Goal: Information Seeking & Learning: Learn about a topic

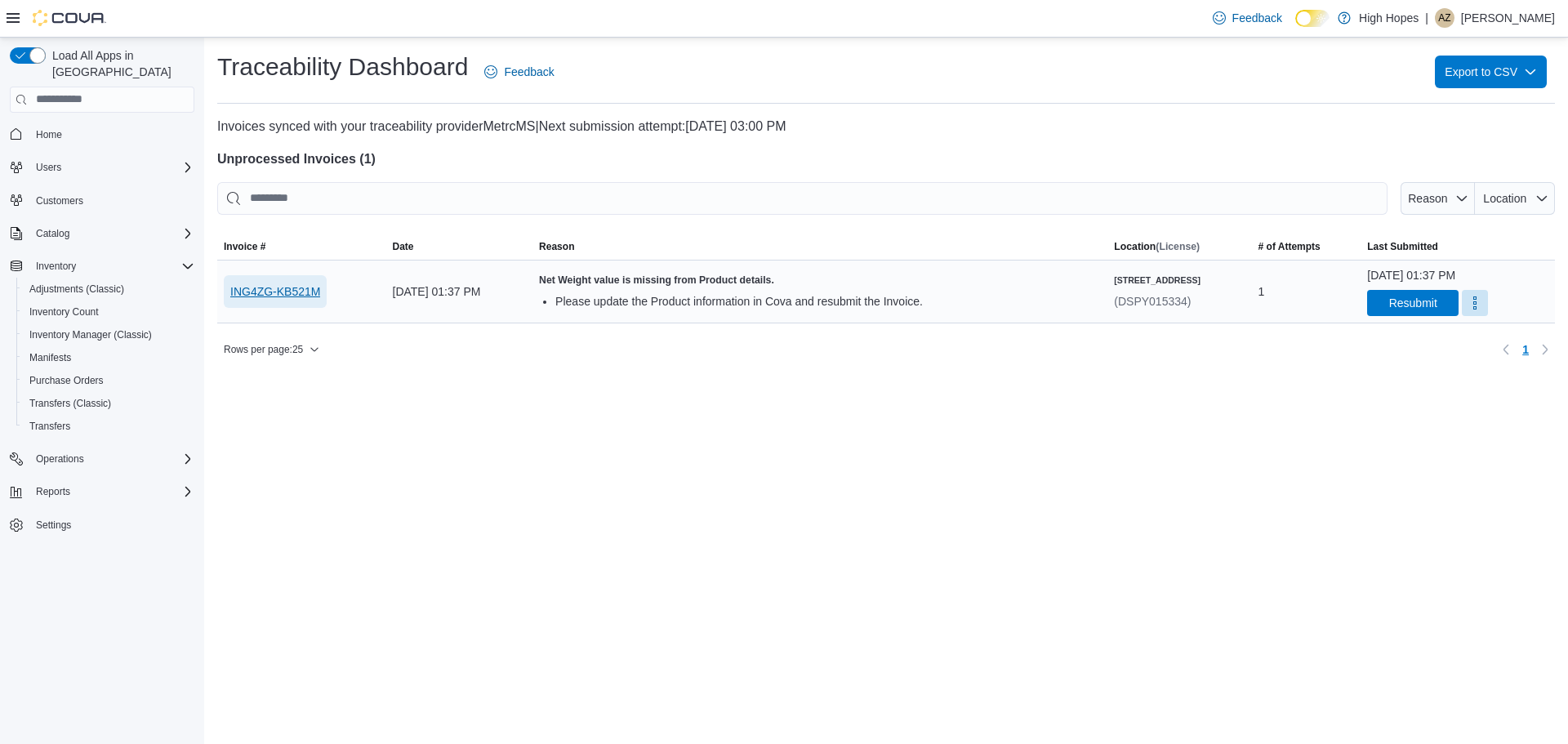
click at [316, 292] on span "ING4ZG-KB521M" at bounding box center [276, 292] width 90 height 16
click at [1389, 300] on span "Resubmit" at bounding box center [1413, 302] width 49 height 16
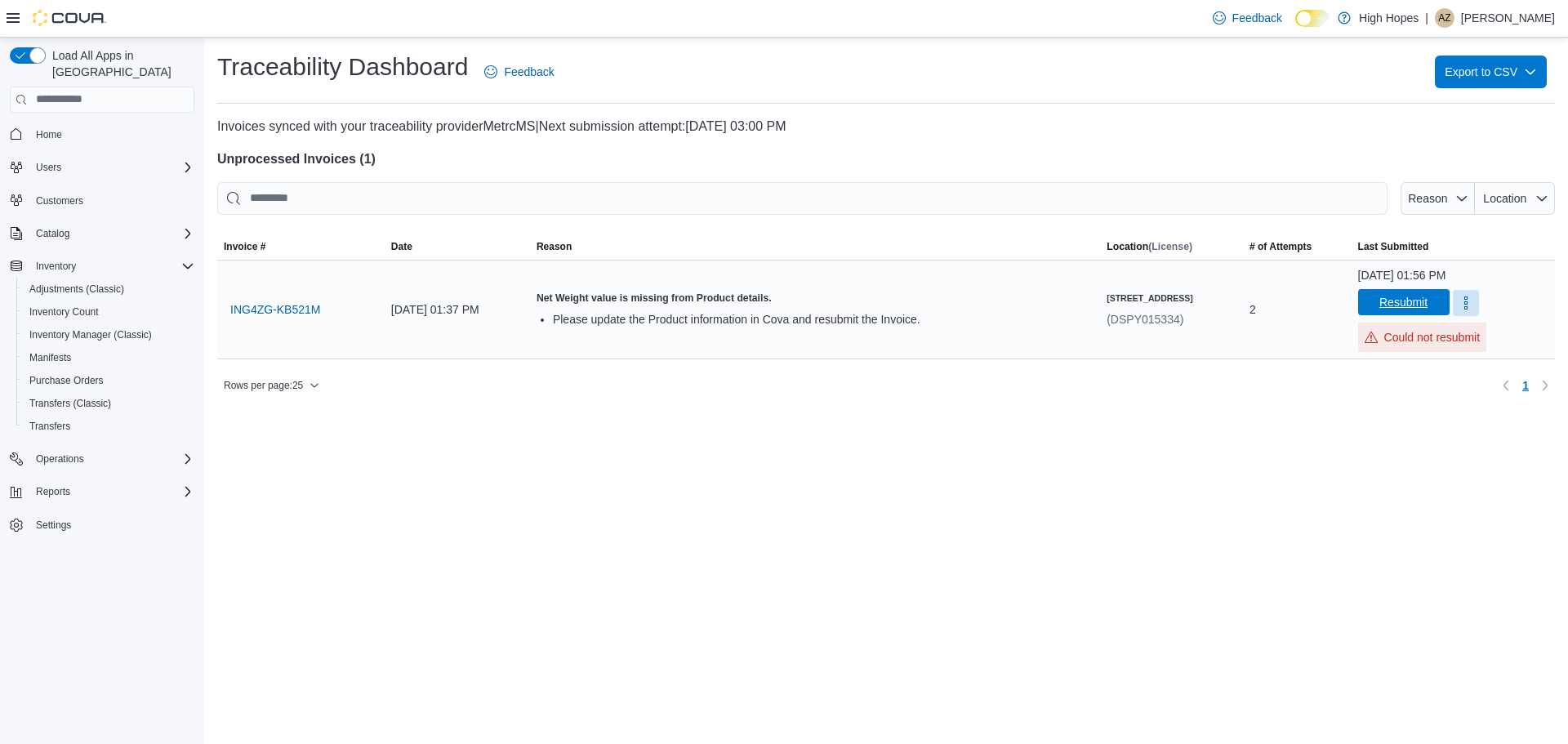
click at [1380, 302] on span "Resubmit" at bounding box center [1404, 302] width 49 height 16
click at [1372, 326] on p "Could not resubmit" at bounding box center [1422, 330] width 116 height 16
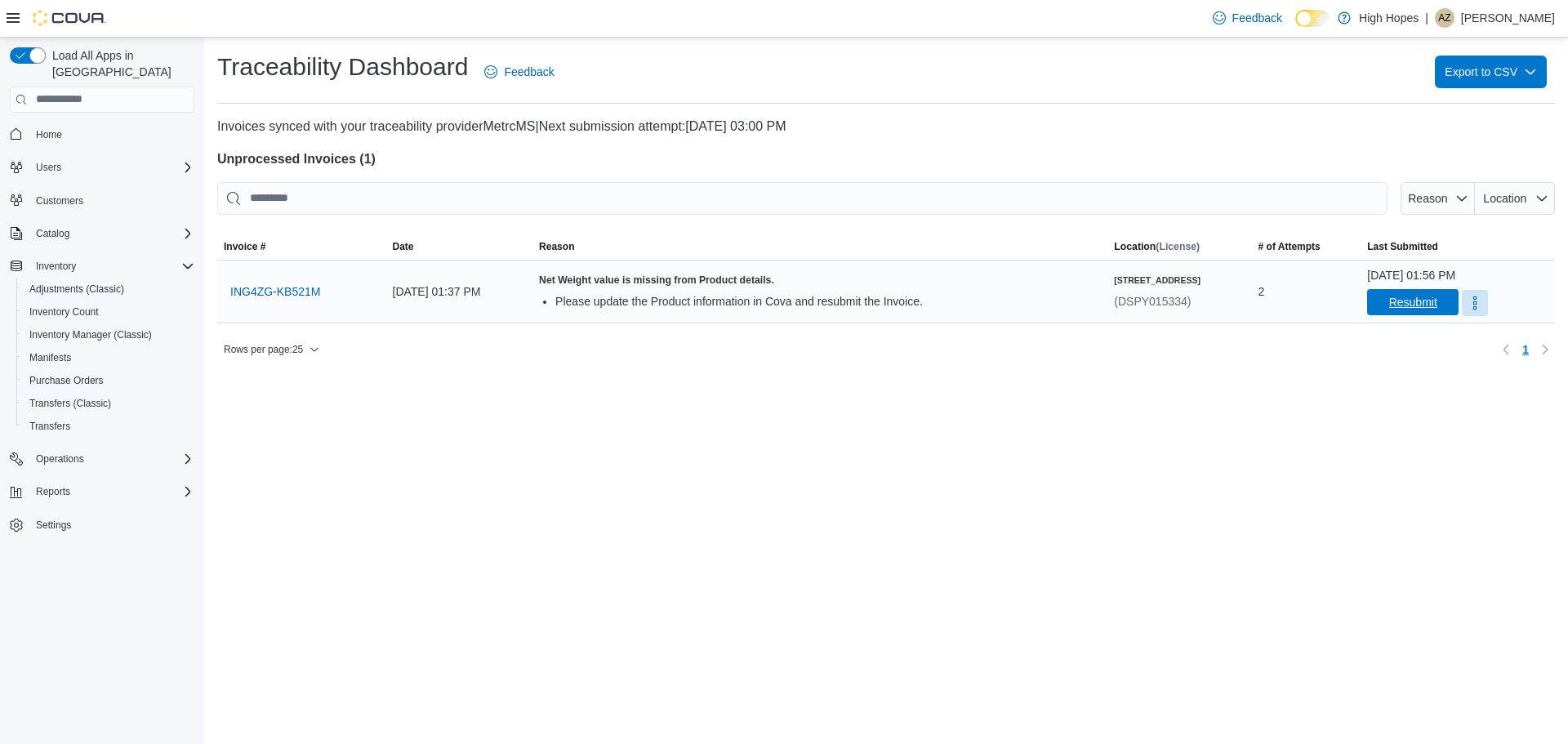
click at [1391, 304] on span "Resubmit" at bounding box center [1413, 302] width 49 height 16
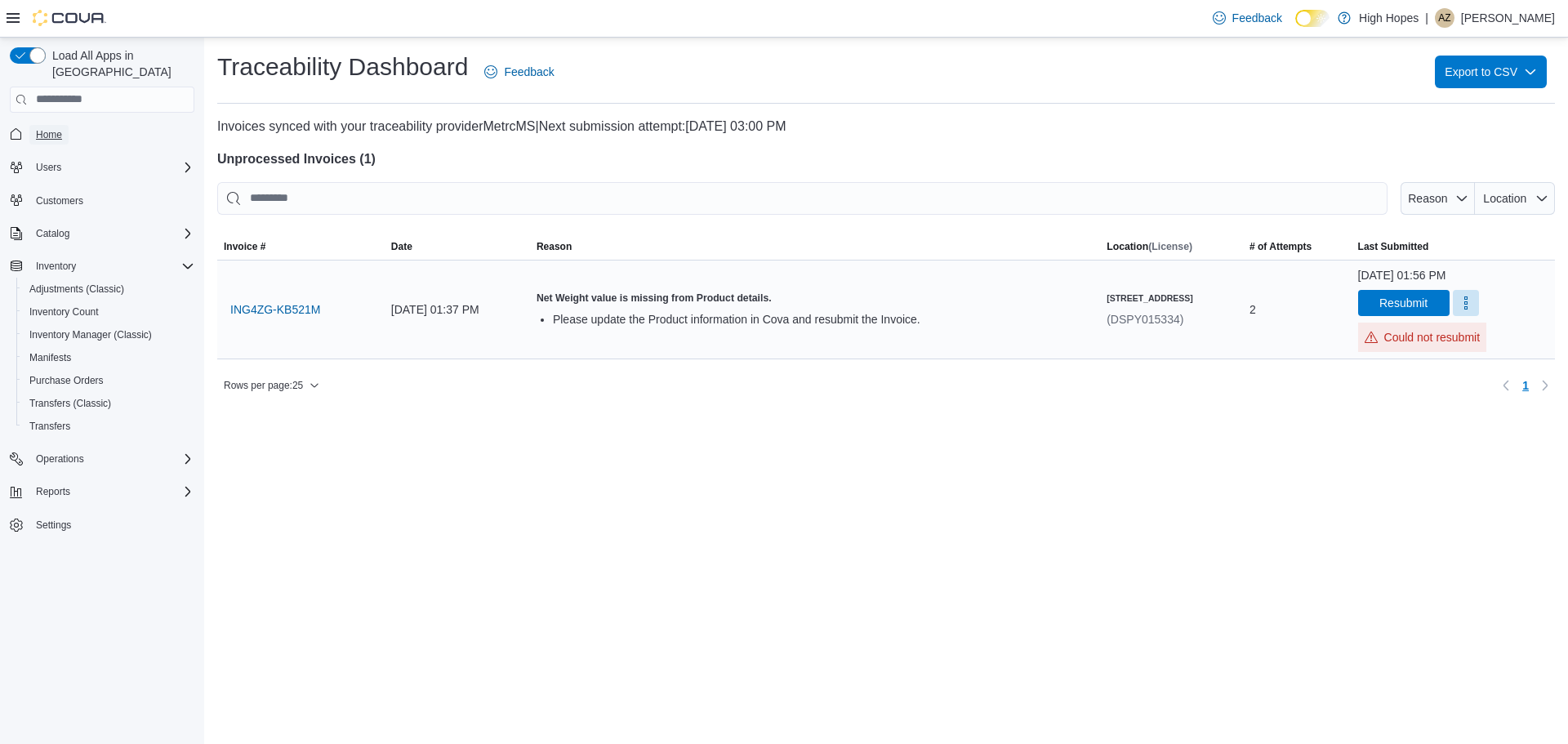
click at [58, 128] on span "Home" at bounding box center [49, 134] width 27 height 13
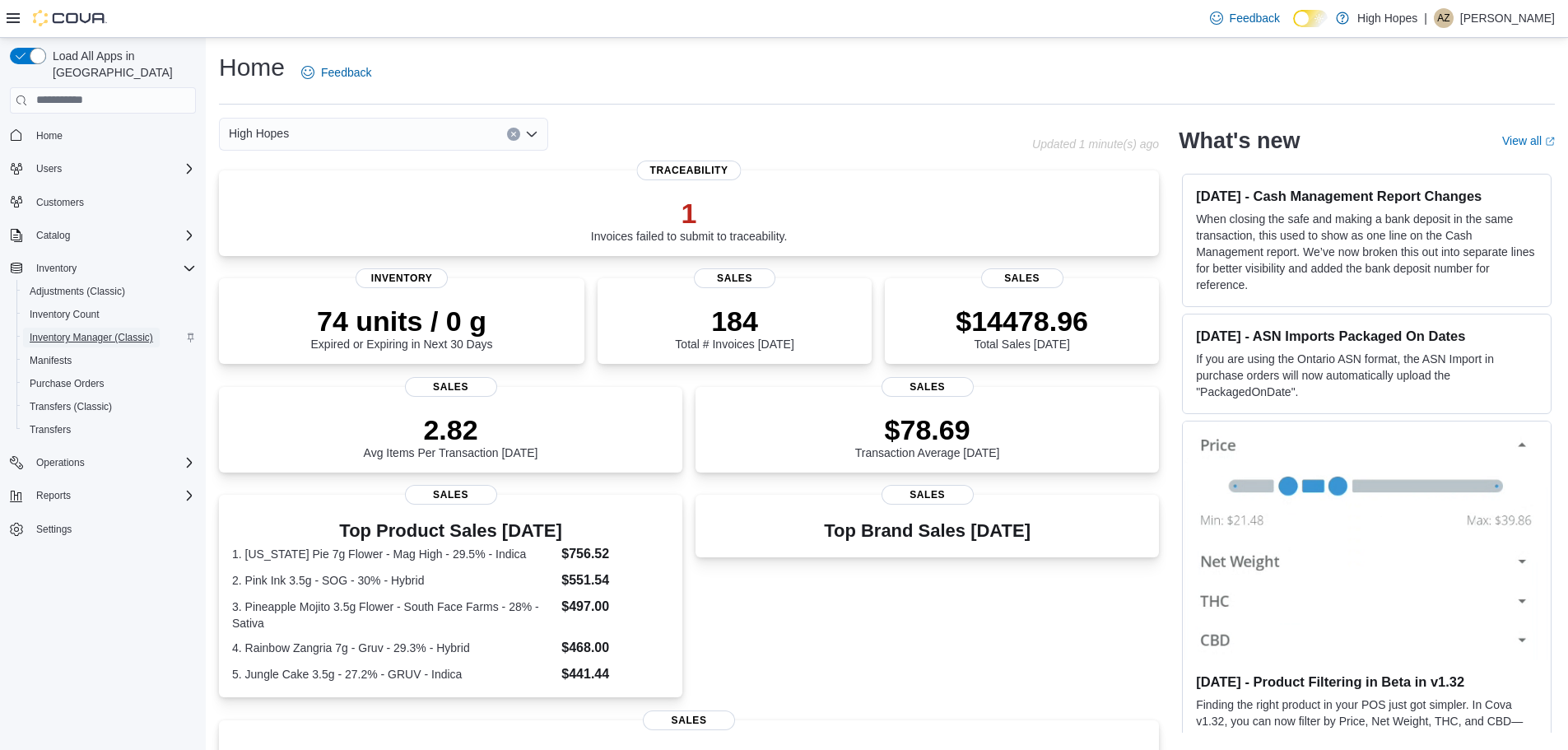
click at [72, 330] on span "Inventory Manager (Classic)" at bounding box center [91, 337] width 124 height 13
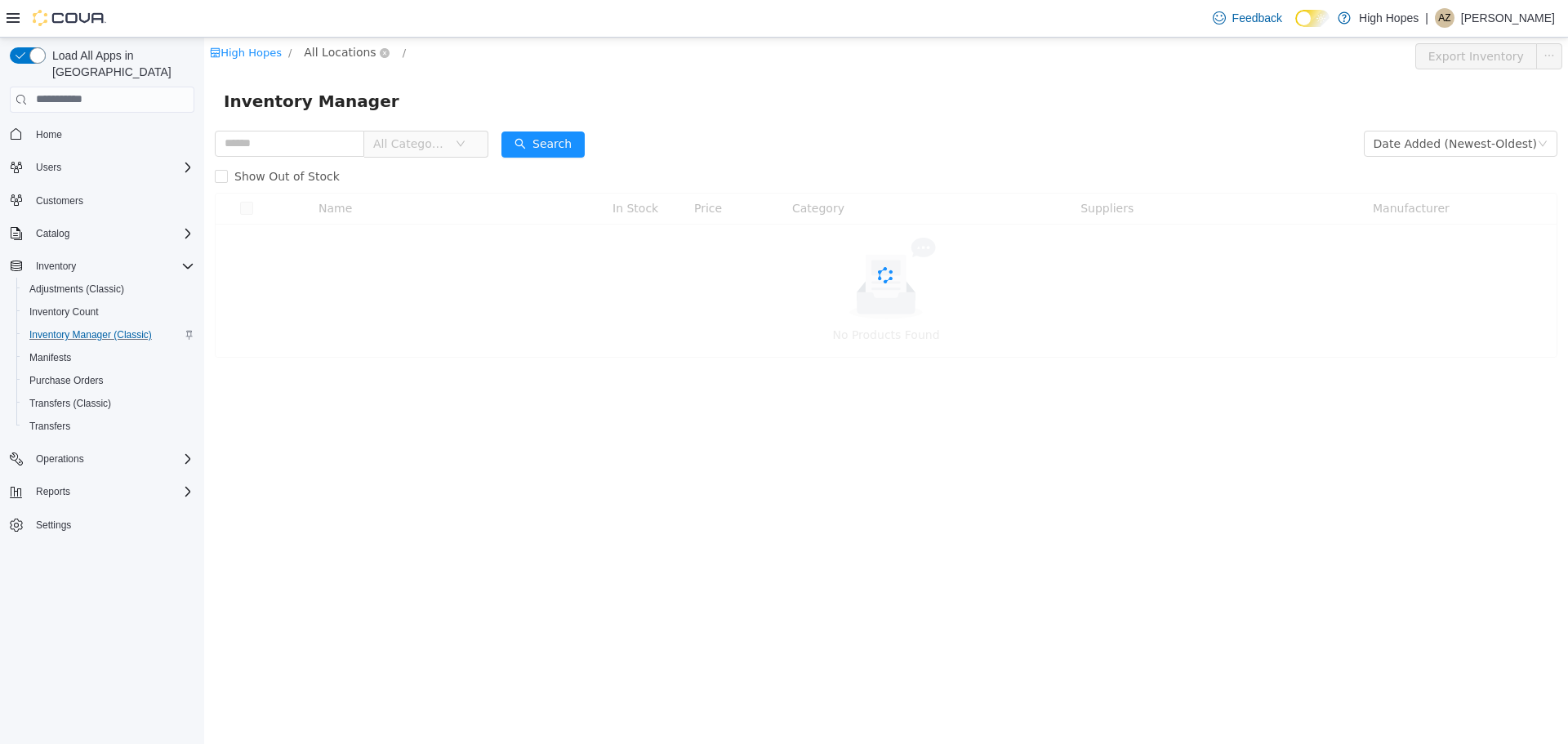
click at [345, 45] on span "All Locations" at bounding box center [339, 51] width 72 height 18
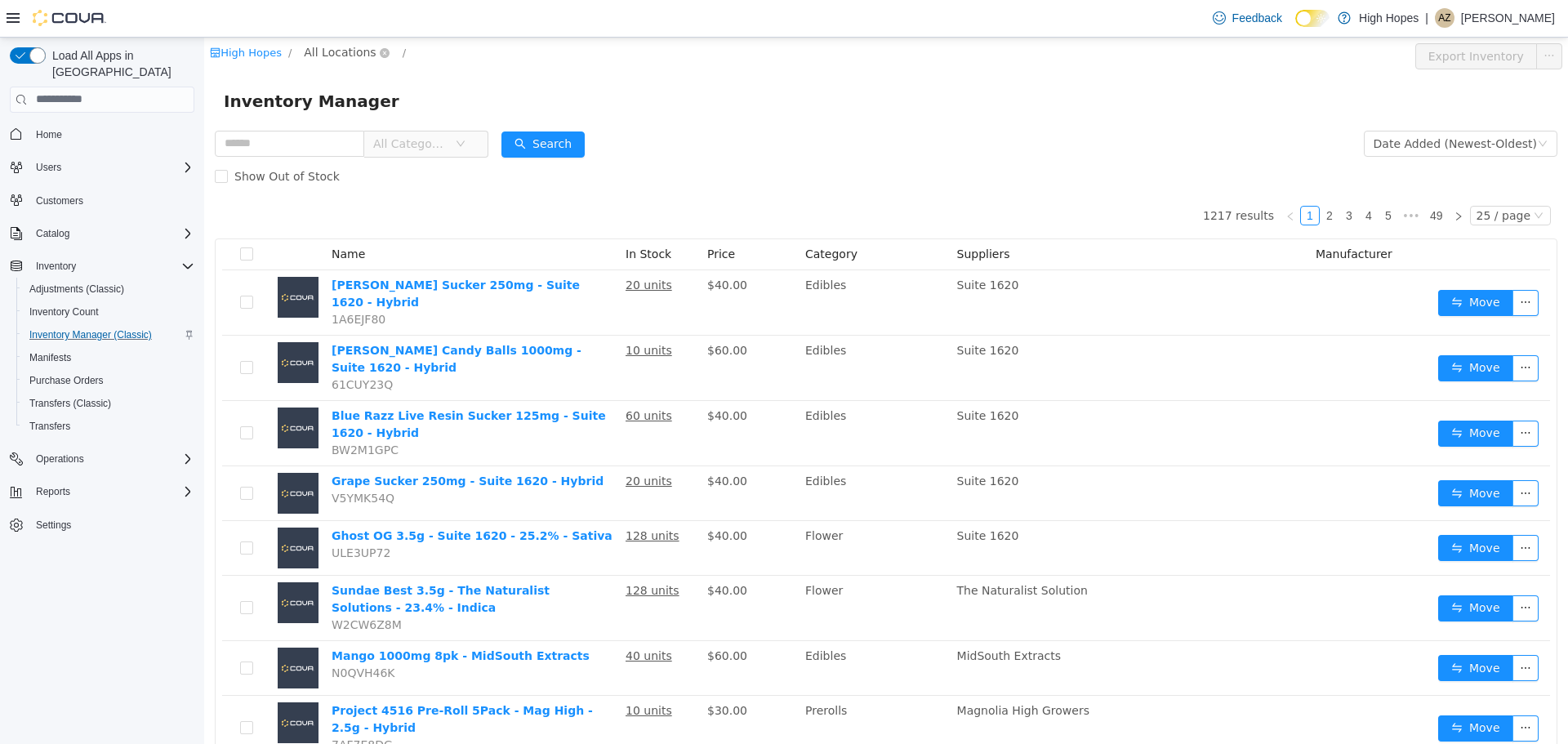
click at [345, 45] on span "All Locations" at bounding box center [339, 51] width 72 height 18
click at [361, 139] on span "[STREET_ADDRESS]" at bounding box center [395, 140] width 113 height 13
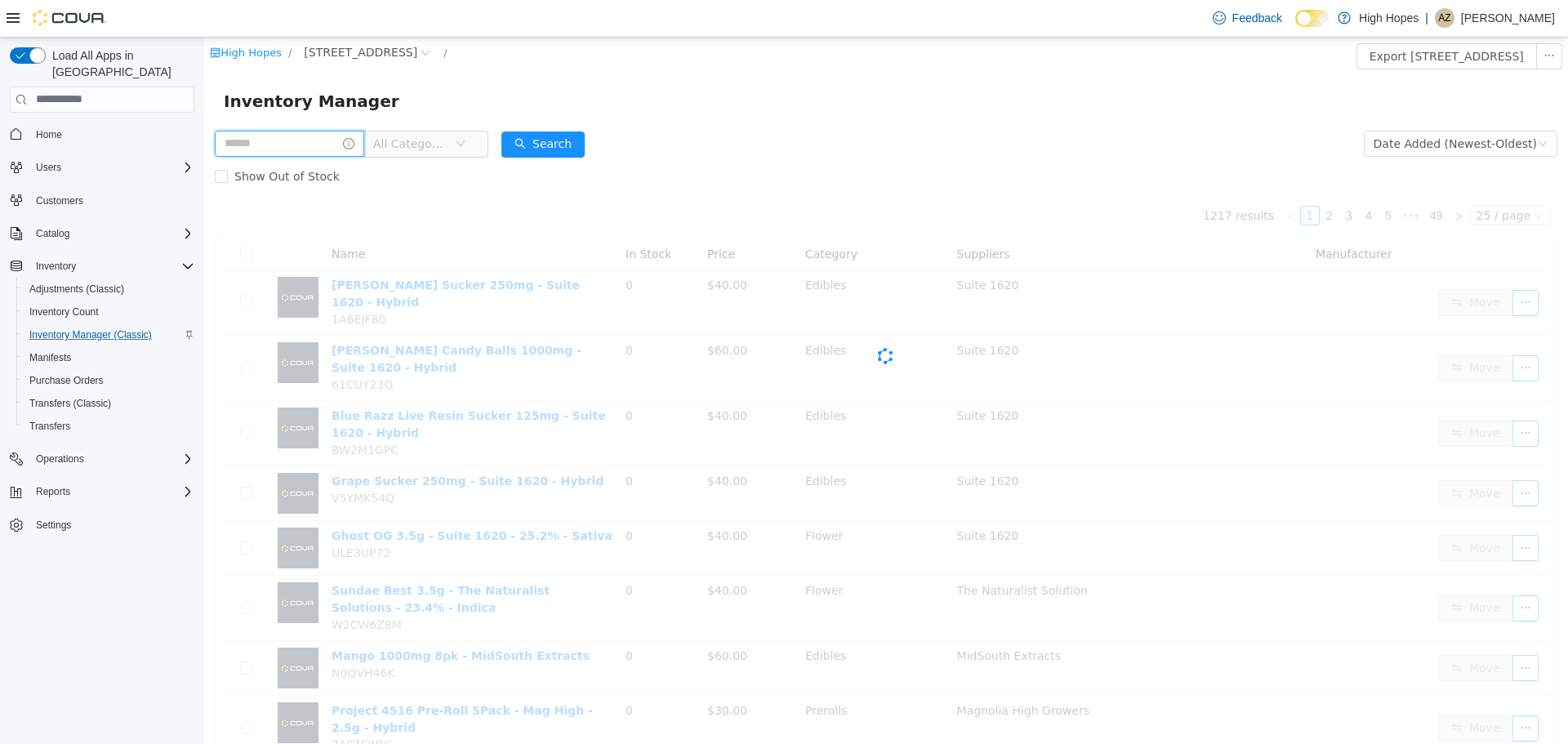
click at [278, 134] on input "text" at bounding box center [289, 143] width 149 height 27
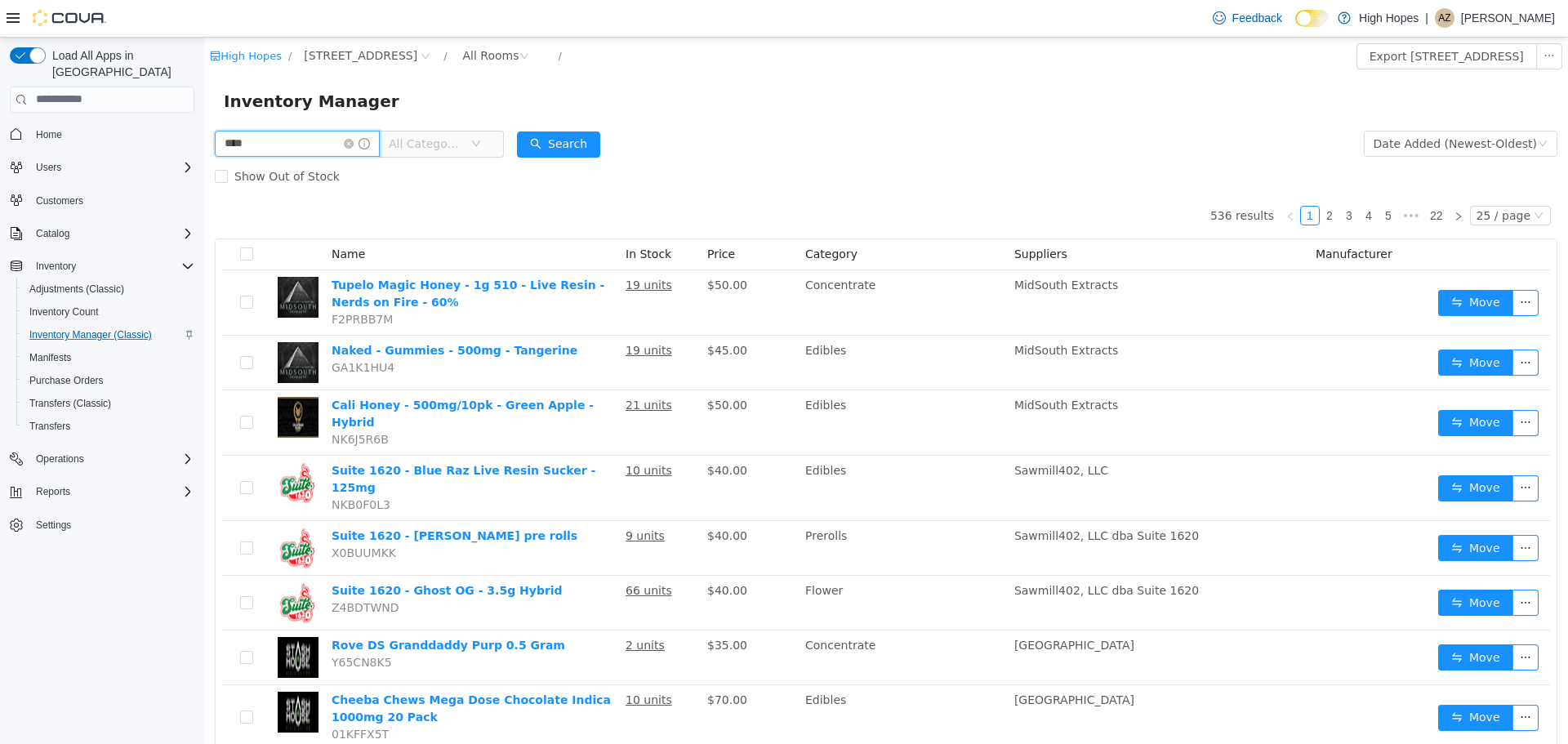
type input "********"
click at [586, 144] on button "Search" at bounding box center [559, 144] width 83 height 27
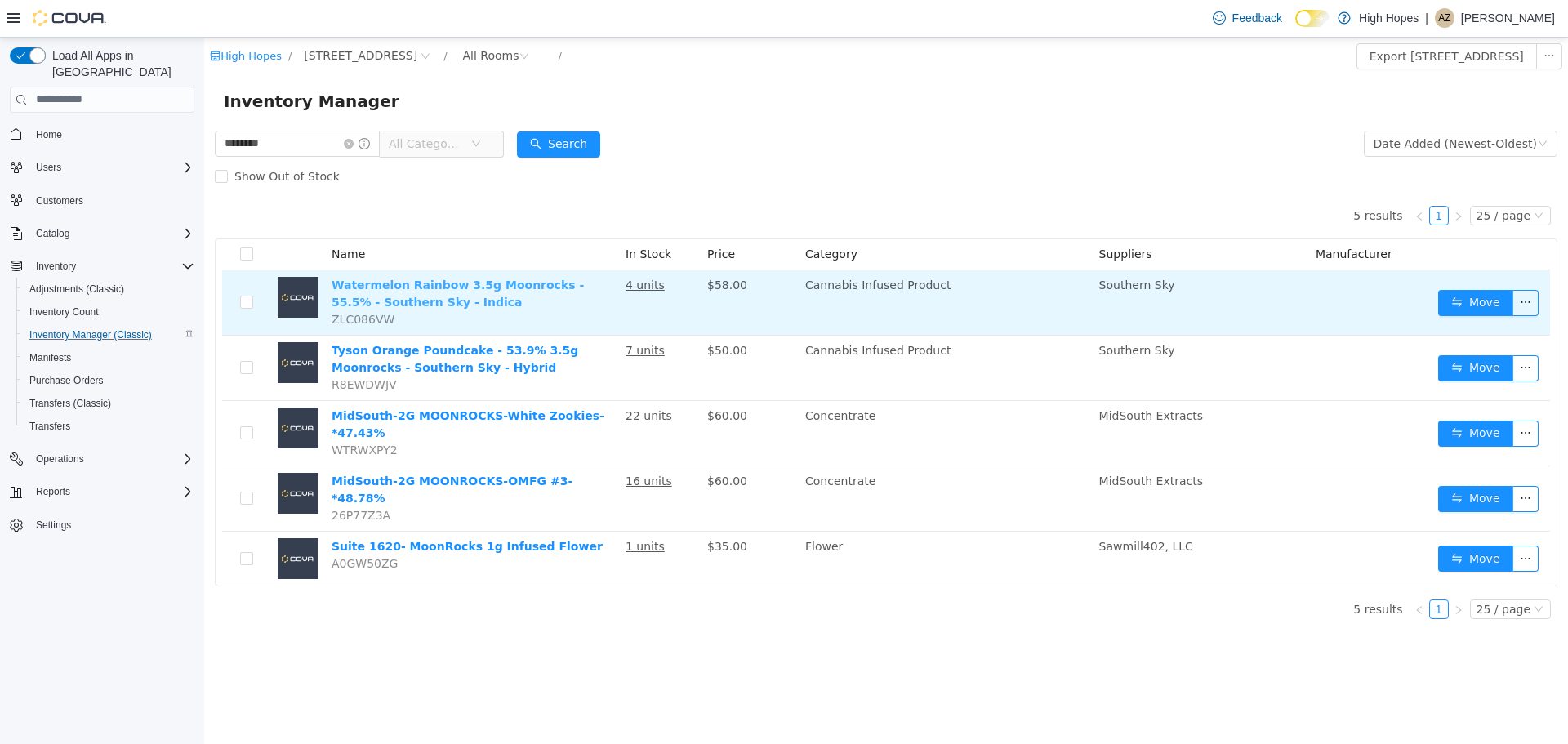
click at [504, 281] on link "Watermelon Rainbow 3.5g Moonrocks - 55.5% - Southern Sky - Indica" at bounding box center [457, 292] width 252 height 30
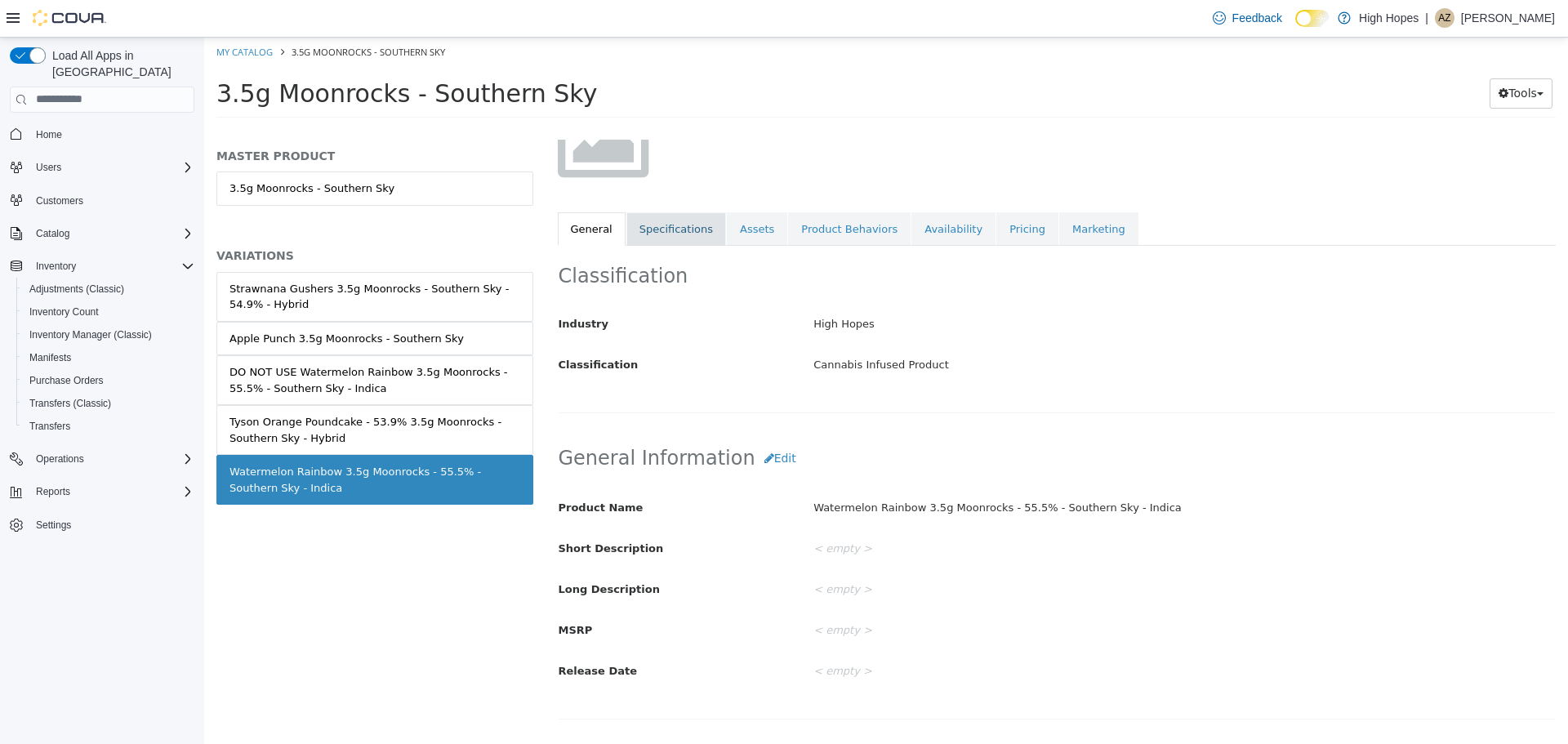
click at [651, 235] on link "Specifications" at bounding box center [676, 228] width 100 height 34
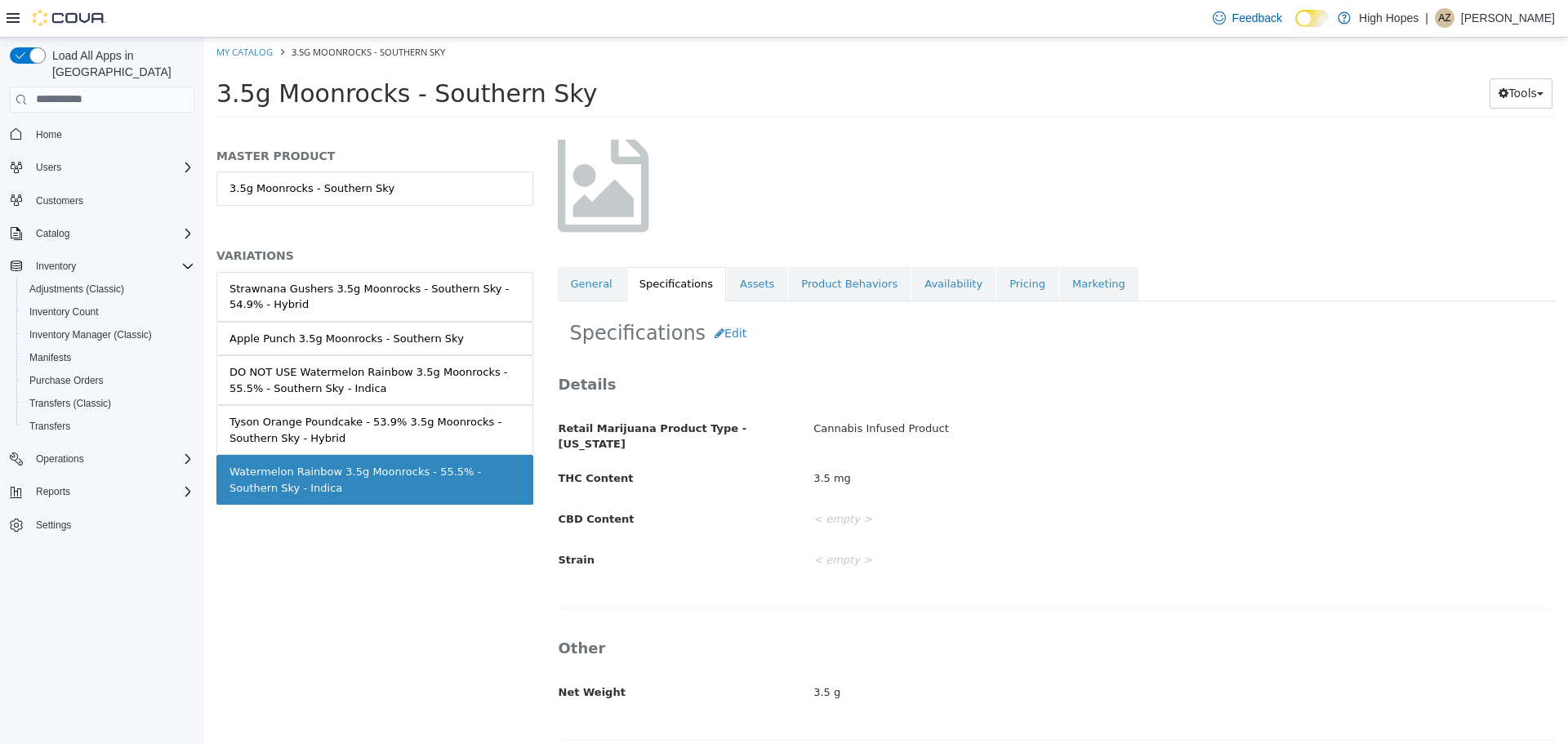
scroll to position [110, 0]
click at [911, 277] on link "Availability" at bounding box center [953, 282] width 84 height 34
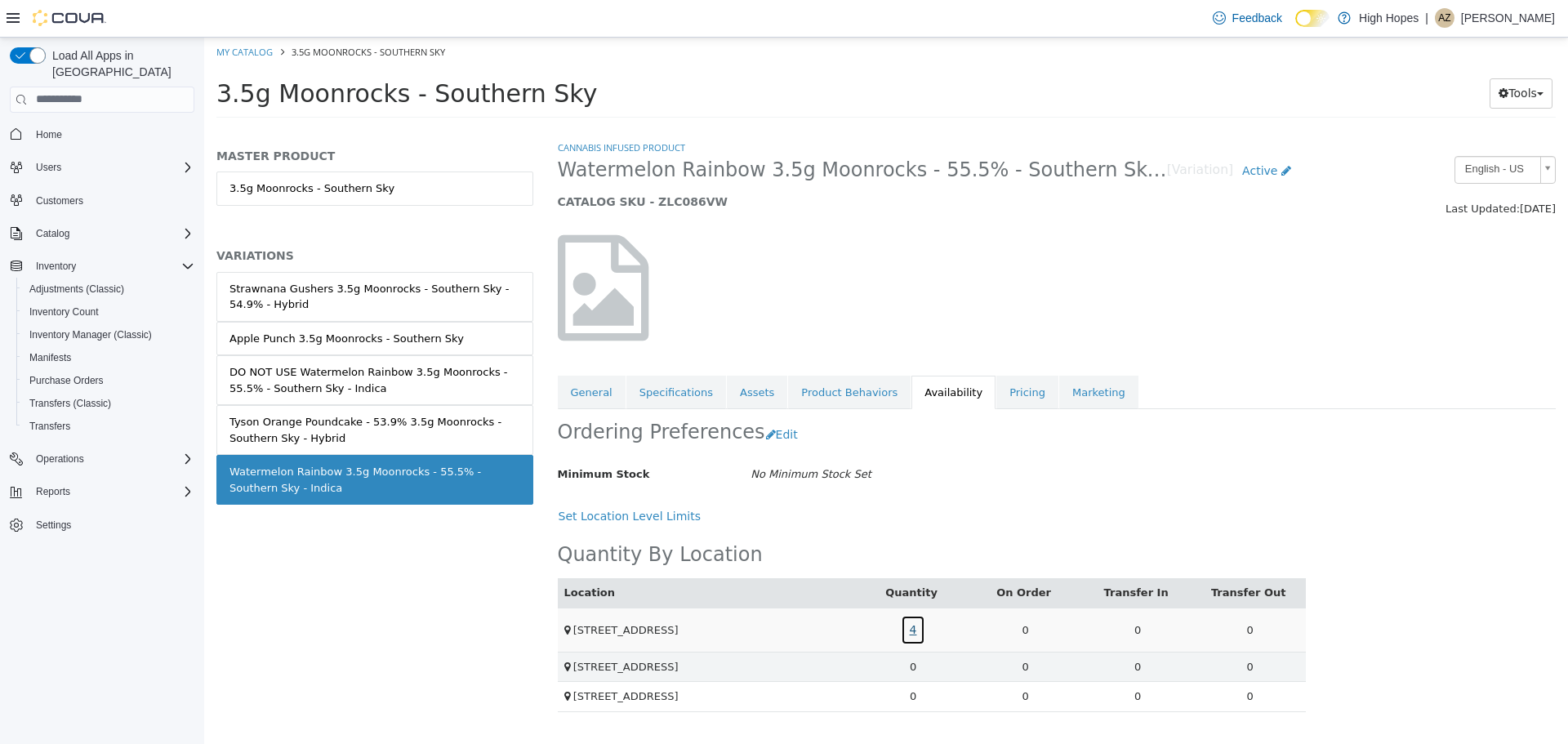
click at [916, 634] on link "4" at bounding box center [913, 629] width 26 height 30
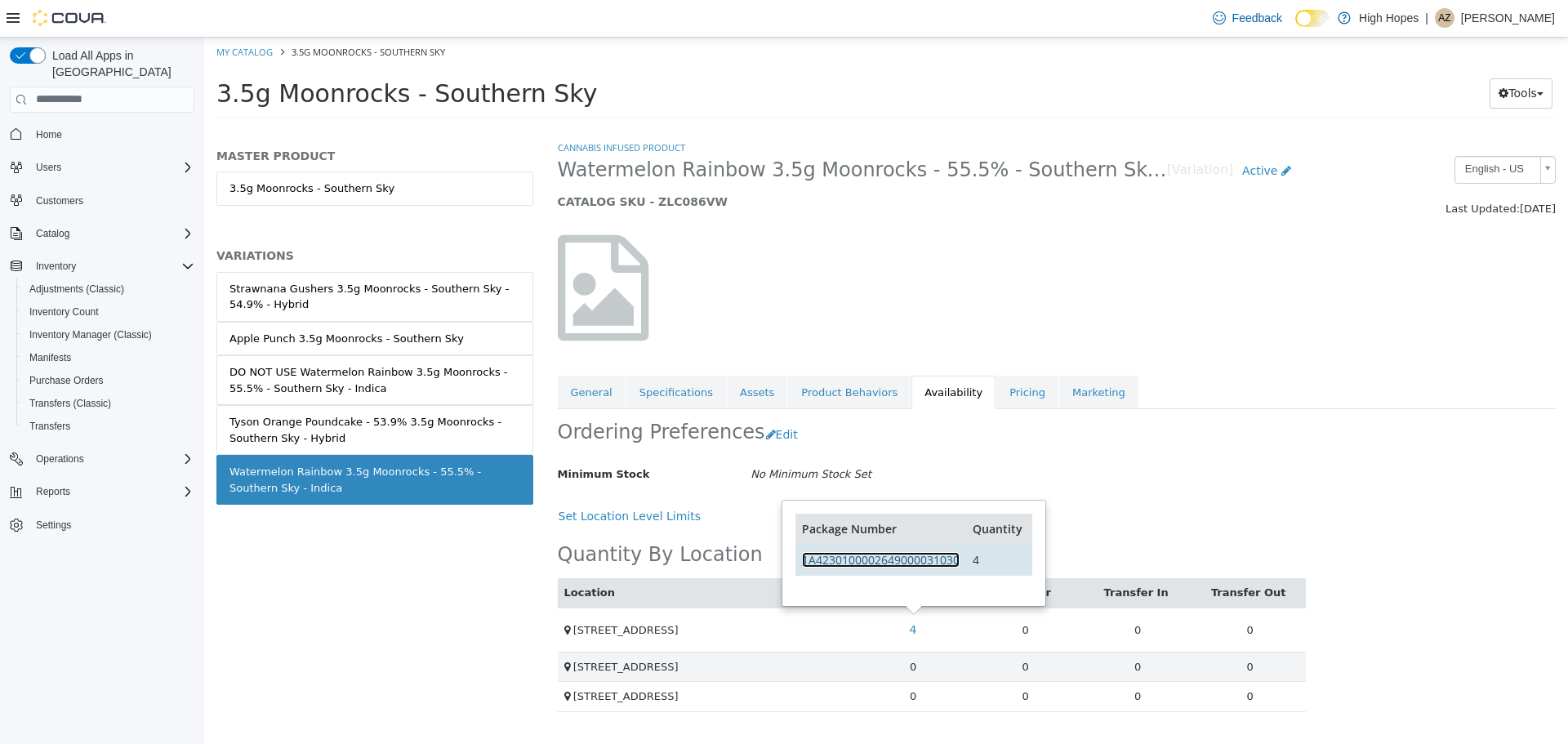
click at [902, 553] on link "1A4230100002649000031030" at bounding box center [880, 559] width 157 height 16
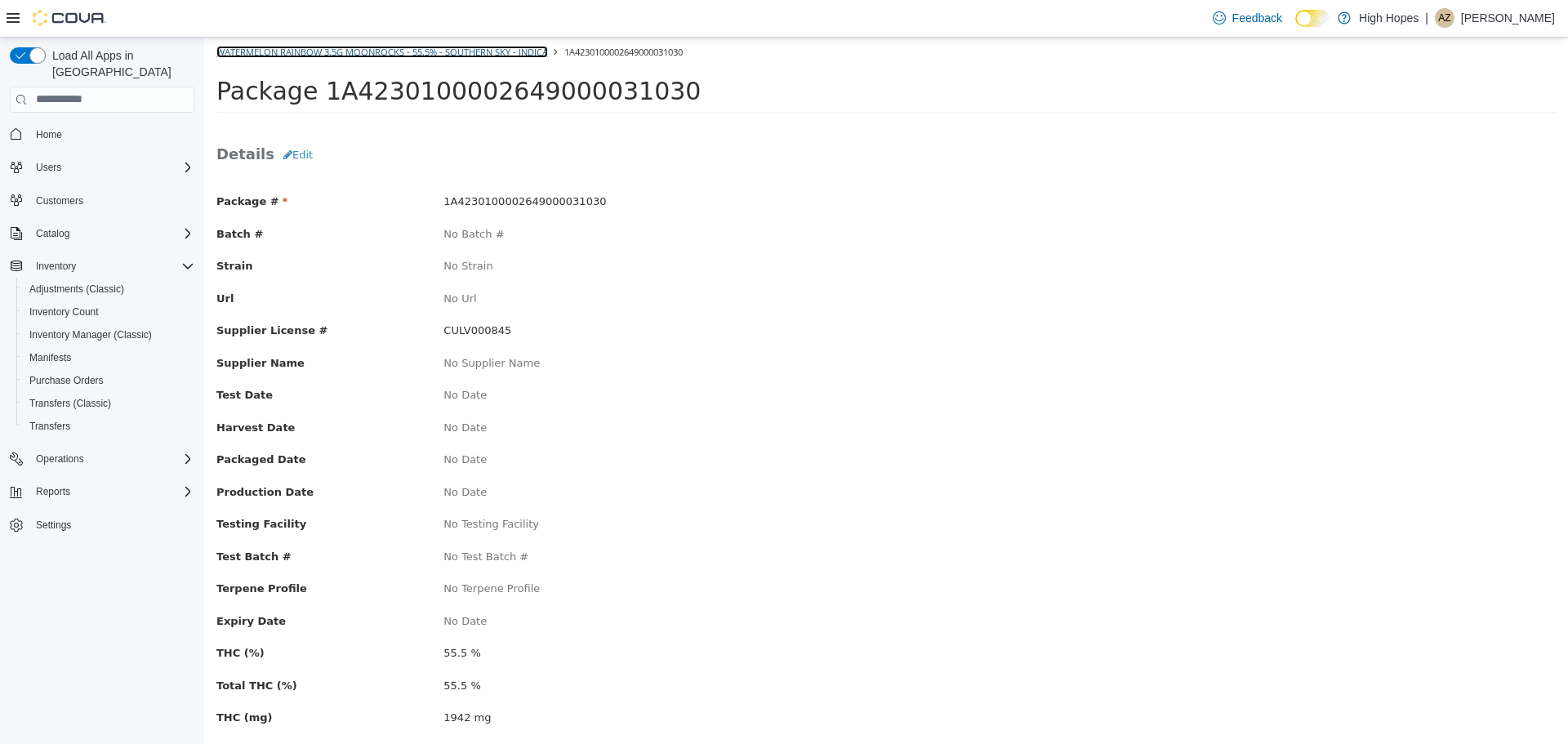
click at [359, 51] on link "Watermelon Rainbow 3.5g Moonrocks - 55.5% - Southern Sky - Indica" at bounding box center [382, 51] width 331 height 12
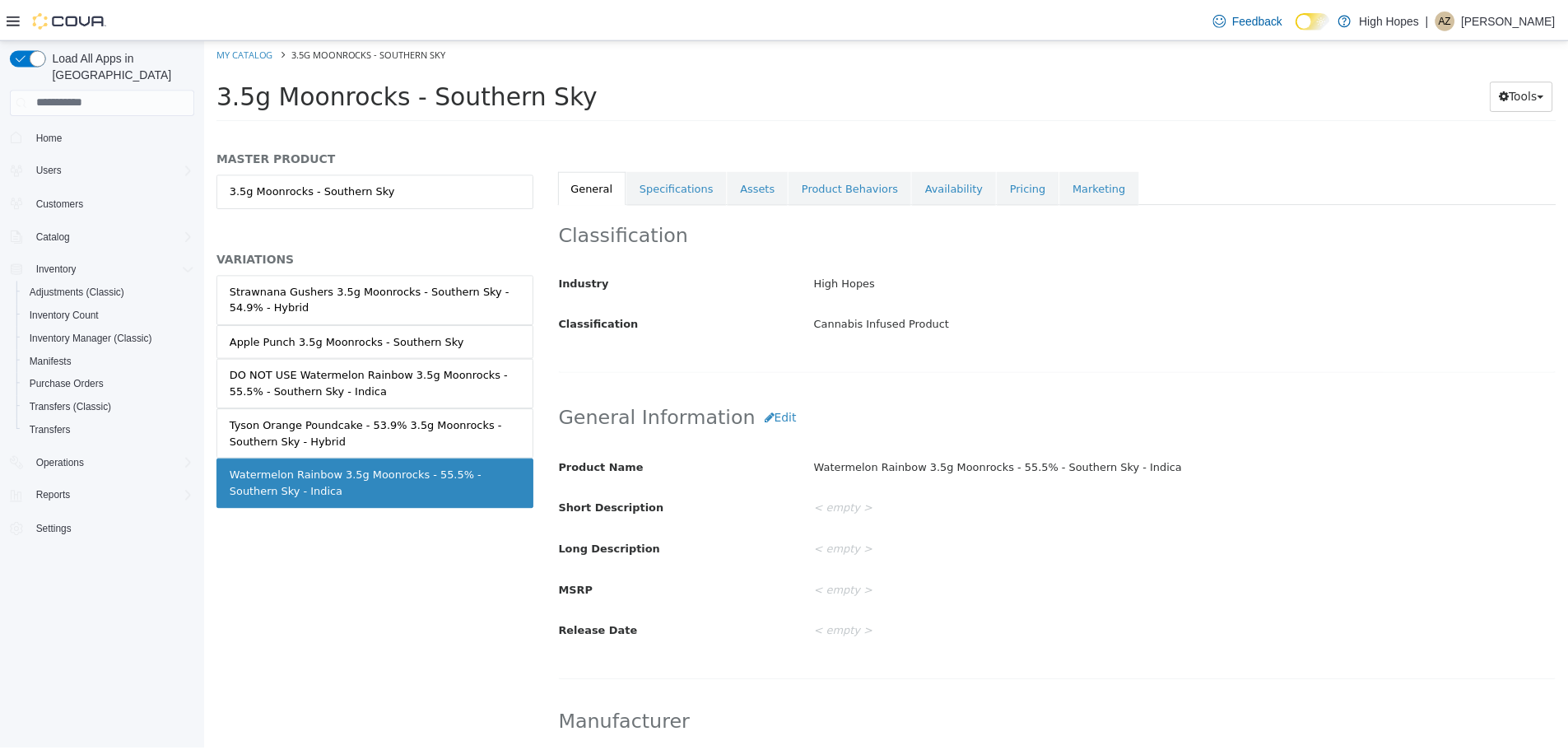
scroll to position [247, 0]
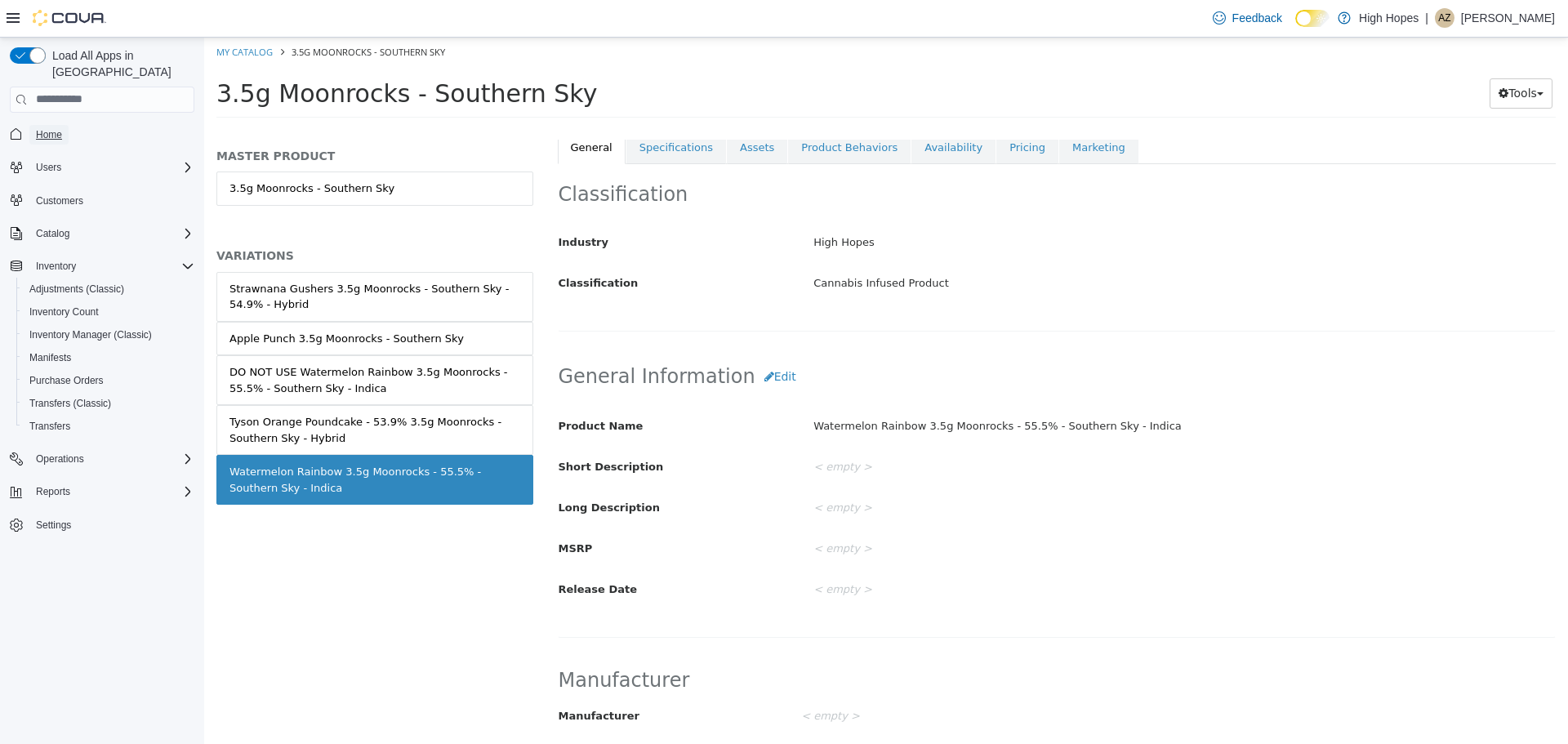
click at [45, 128] on span "Home" at bounding box center [49, 134] width 27 height 13
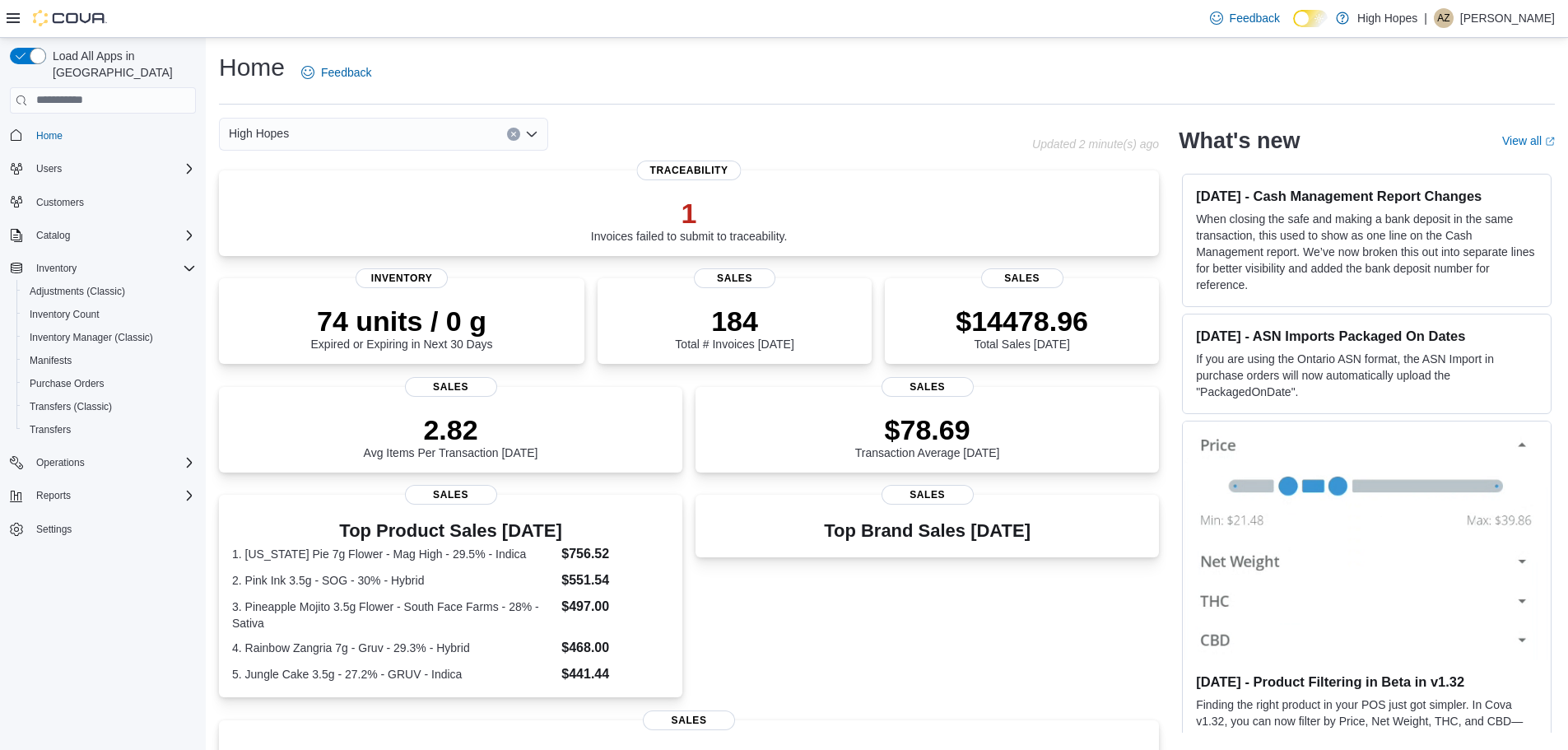
click at [350, 132] on div "High Hopes" at bounding box center [384, 134] width 330 height 33
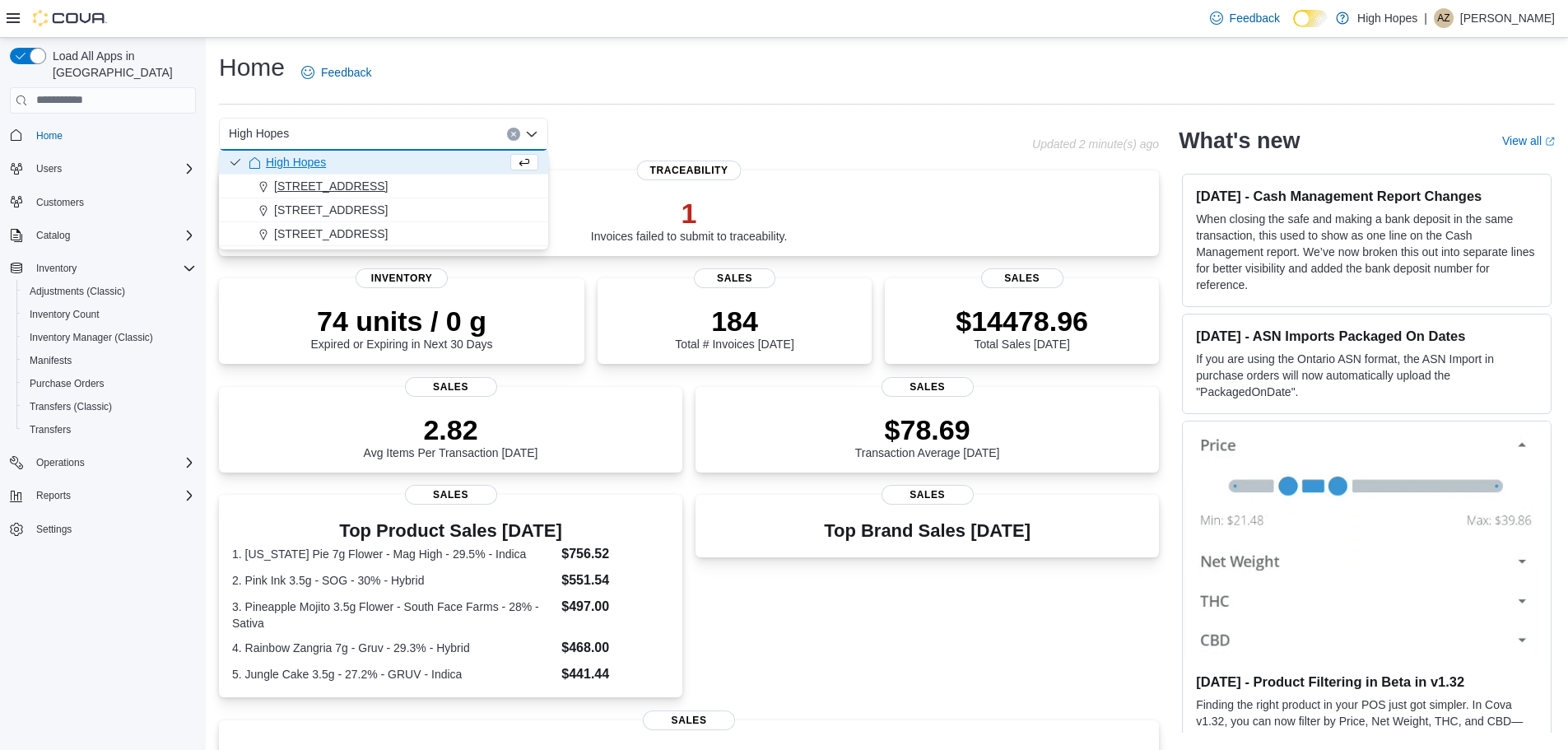
click at [352, 183] on span "[STREET_ADDRESS]" at bounding box center [331, 186] width 114 height 16
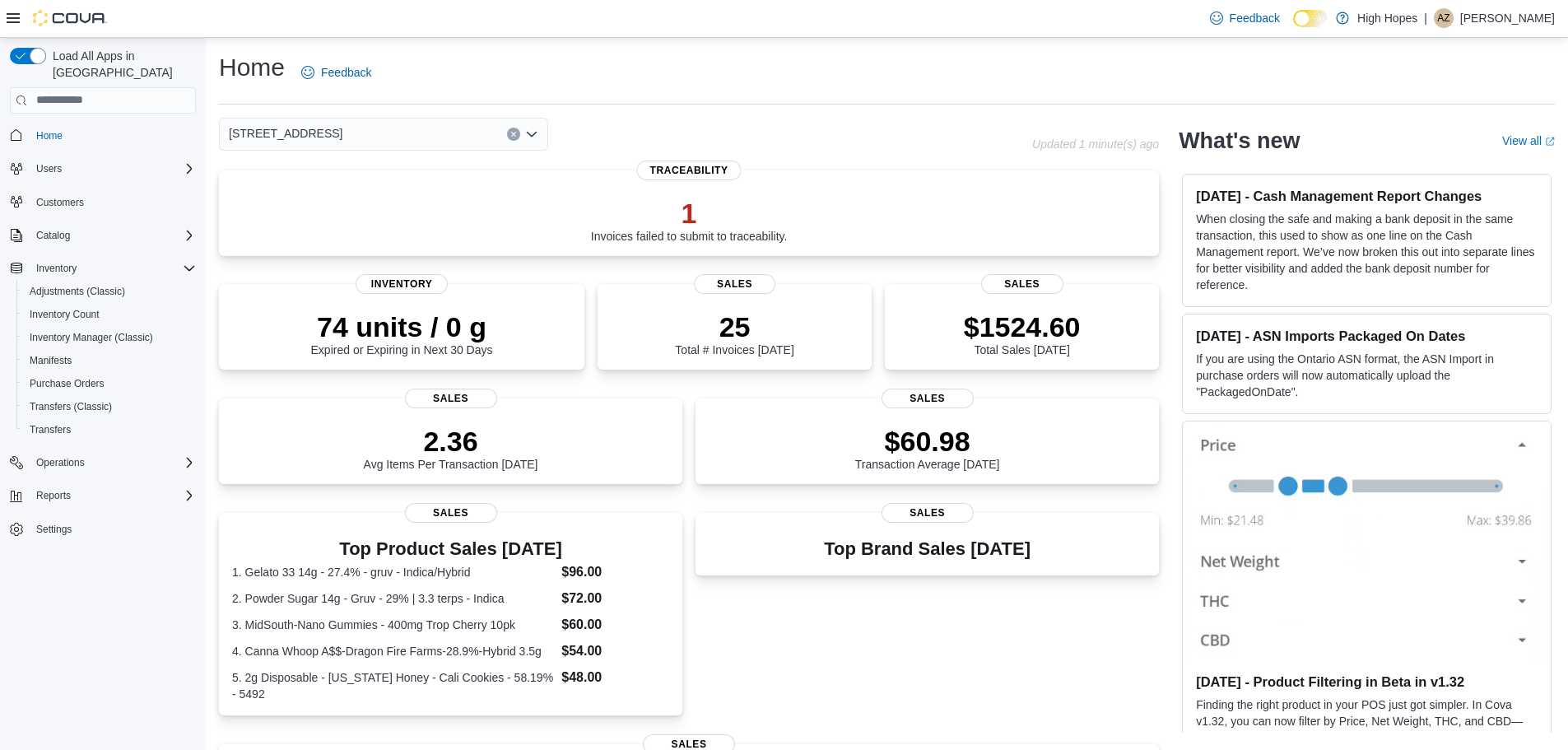
click at [351, 133] on div "[STREET_ADDRESS]" at bounding box center [384, 134] width 330 height 33
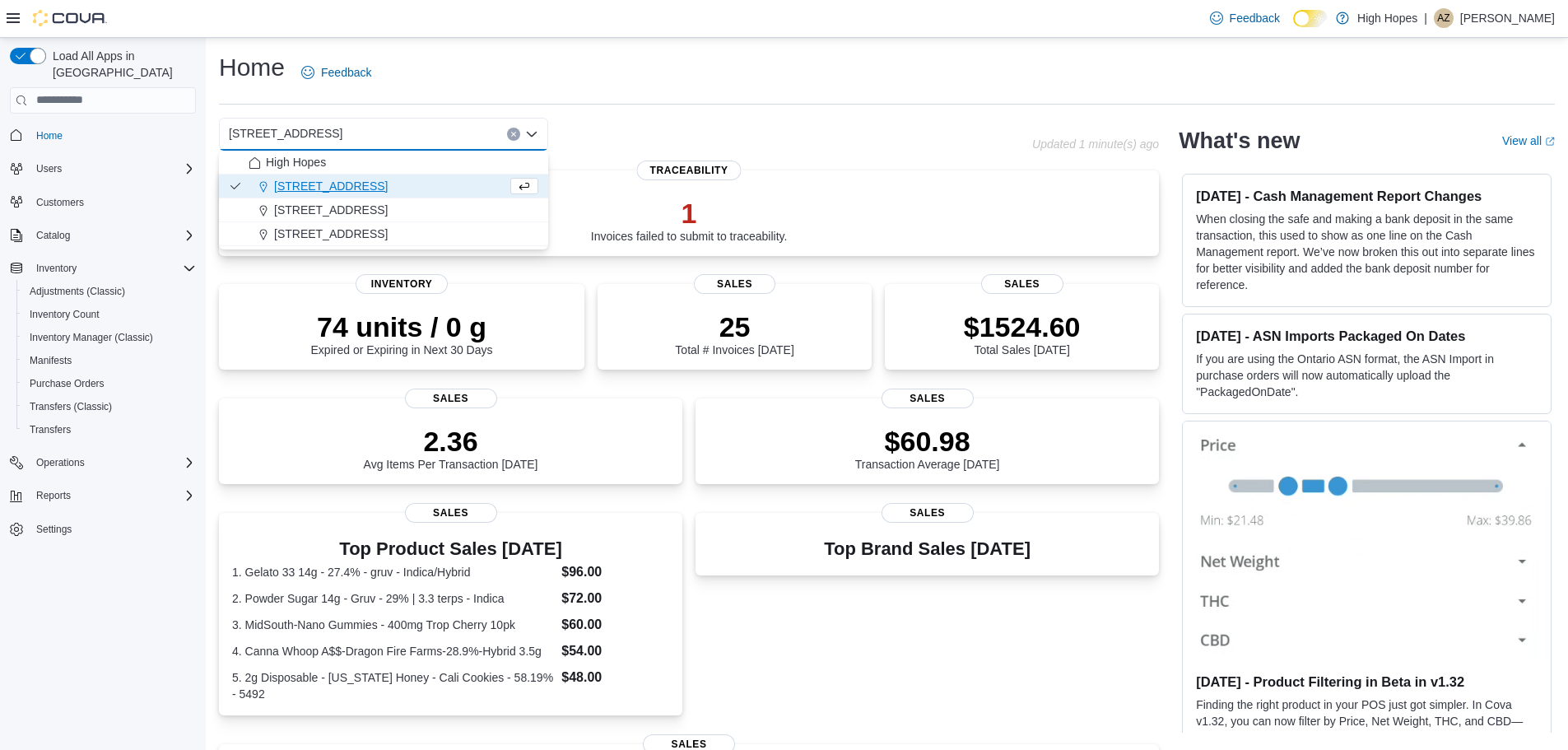
click at [311, 154] on button "High Hopes" at bounding box center [384, 162] width 330 height 24
